Goal: Complete application form

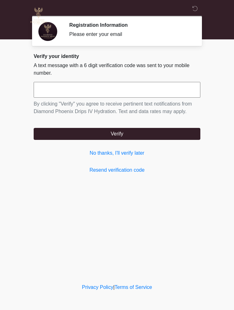
click at [58, 93] on input "text" at bounding box center [117, 90] width 167 height 16
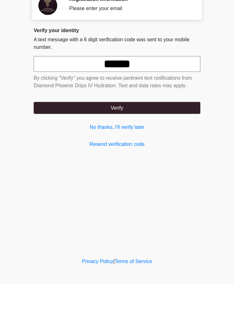
type input "******"
click at [119, 128] on button "Verify" at bounding box center [117, 134] width 167 height 12
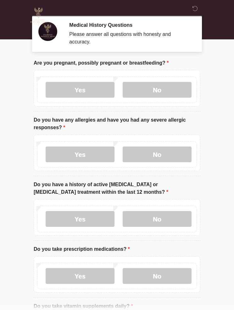
click at [152, 93] on label "No" at bounding box center [157, 90] width 69 height 16
click at [157, 155] on label "No" at bounding box center [157, 154] width 69 height 16
click at [164, 217] on label "No" at bounding box center [157, 219] width 69 height 16
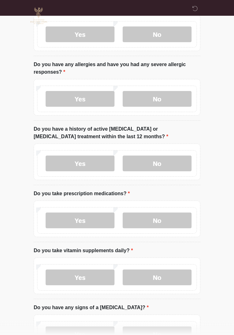
click at [93, 218] on label "Yes" at bounding box center [80, 221] width 69 height 16
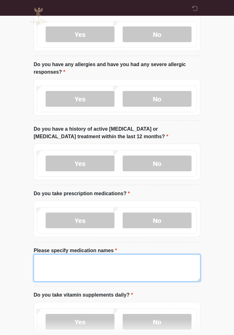
click at [100, 267] on textarea "Please specify medication names" at bounding box center [117, 267] width 167 height 27
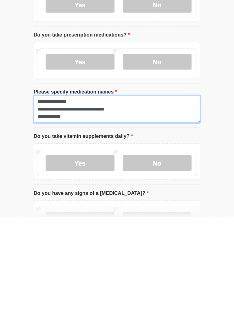
type textarea "**********"
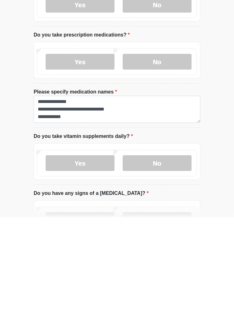
click at [157, 273] on label "No" at bounding box center [157, 281] width 69 height 16
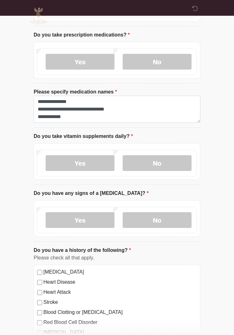
click at [91, 219] on label "Yes" at bounding box center [80, 220] width 69 height 16
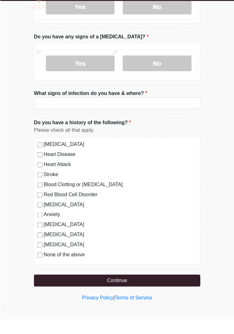
scroll to position [356, 0]
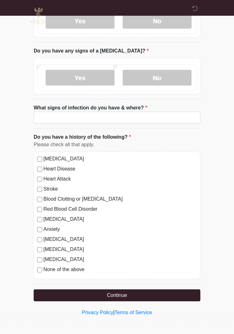
click at [125, 296] on button "Continue" at bounding box center [117, 296] width 167 height 12
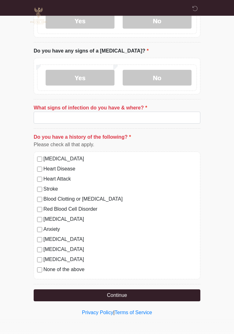
click at [161, 76] on label "No" at bounding box center [157, 78] width 69 height 16
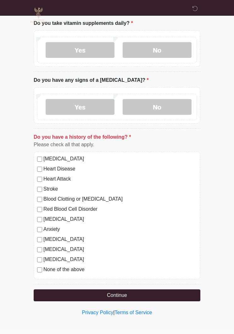
click at [118, 298] on button "Continue" at bounding box center [117, 296] width 167 height 12
click at [121, 294] on button "Continue" at bounding box center [117, 296] width 167 height 12
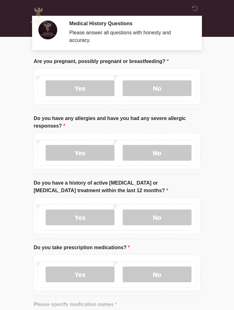
scroll to position [0, 0]
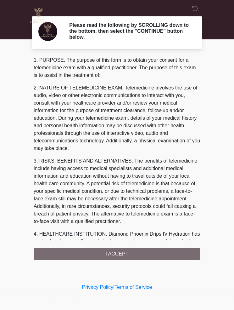
click at [123, 257] on div "1. PURPOSE. The purpose of this form is to obtain your consent for a telemedici…" at bounding box center [117, 157] width 167 height 203
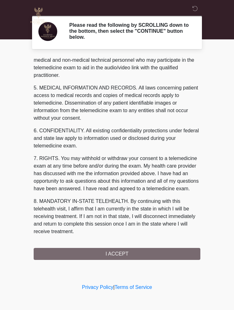
click at [116, 255] on button "I ACCEPT" at bounding box center [117, 254] width 167 height 12
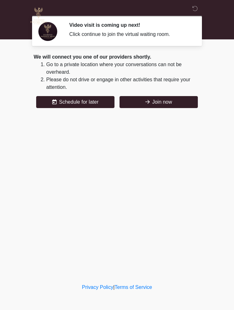
click at [151, 100] on button "Join now" at bounding box center [159, 102] width 78 height 12
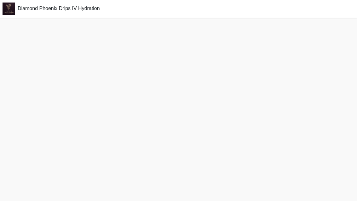
scroll to position [2, 0]
